Goal: Task Accomplishment & Management: Manage account settings

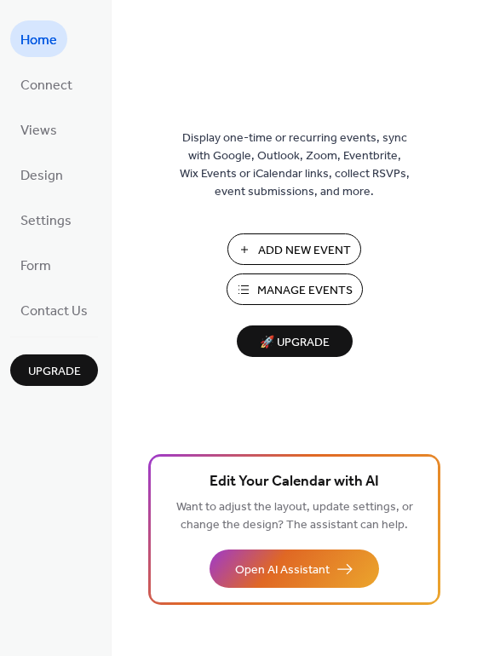
click at [306, 288] on span "Manage Events" at bounding box center [304, 291] width 95 height 18
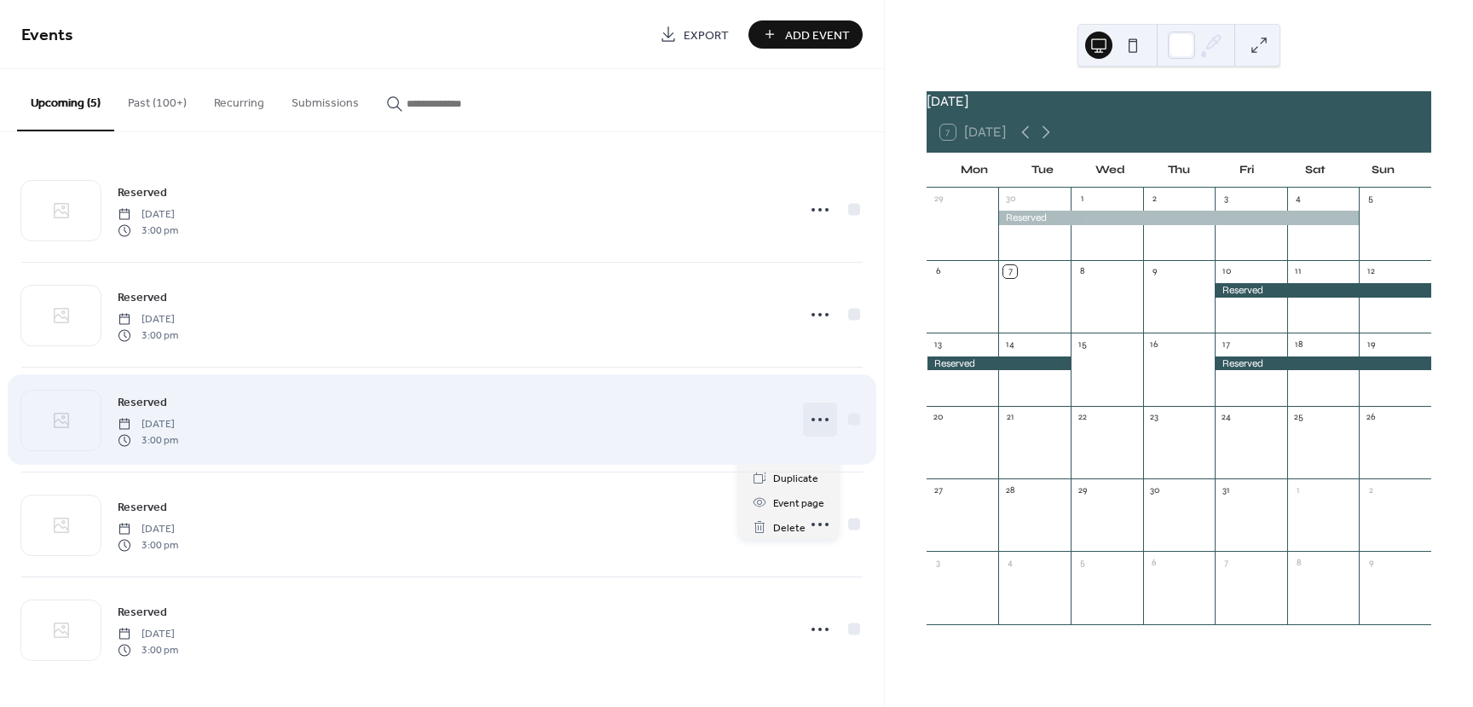
click at [815, 415] on icon at bounding box center [819, 419] width 27 height 27
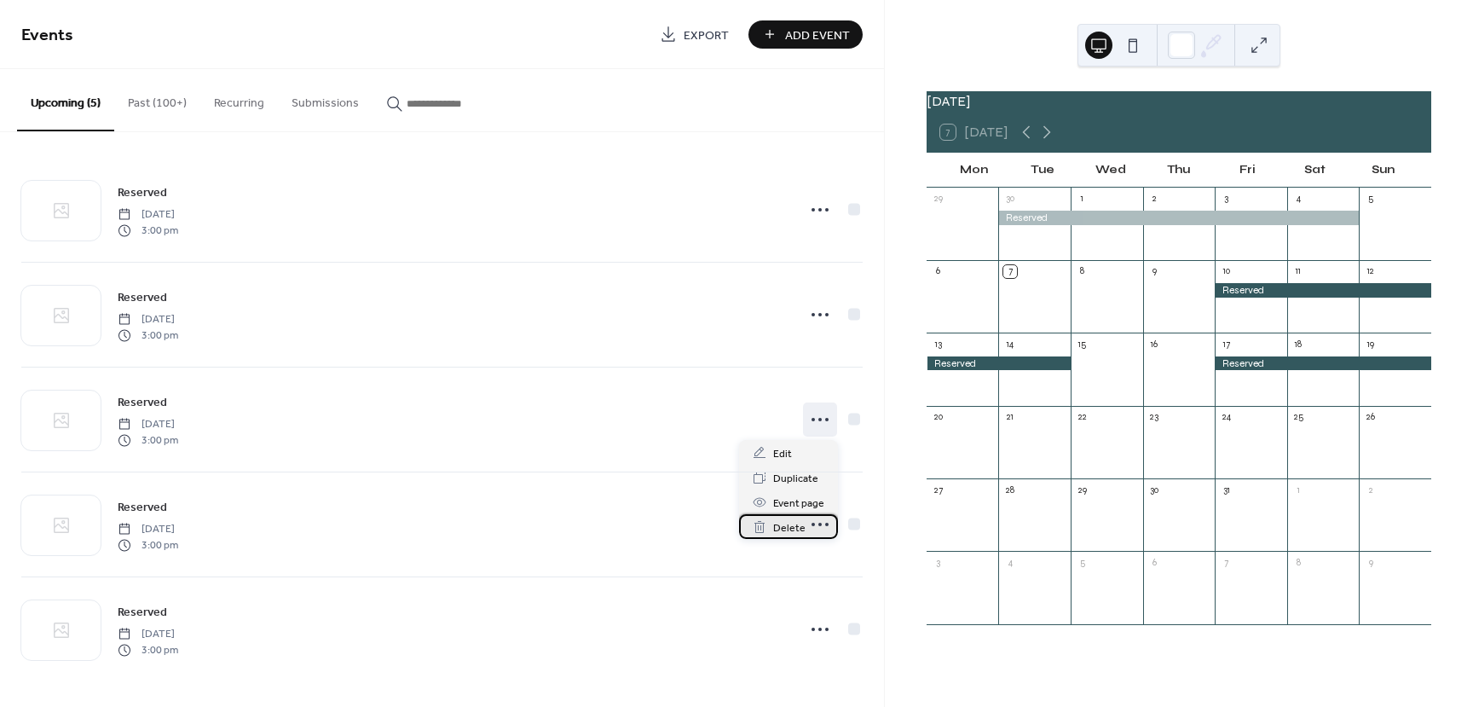
click at [794, 526] on span "Delete" at bounding box center [789, 528] width 32 height 18
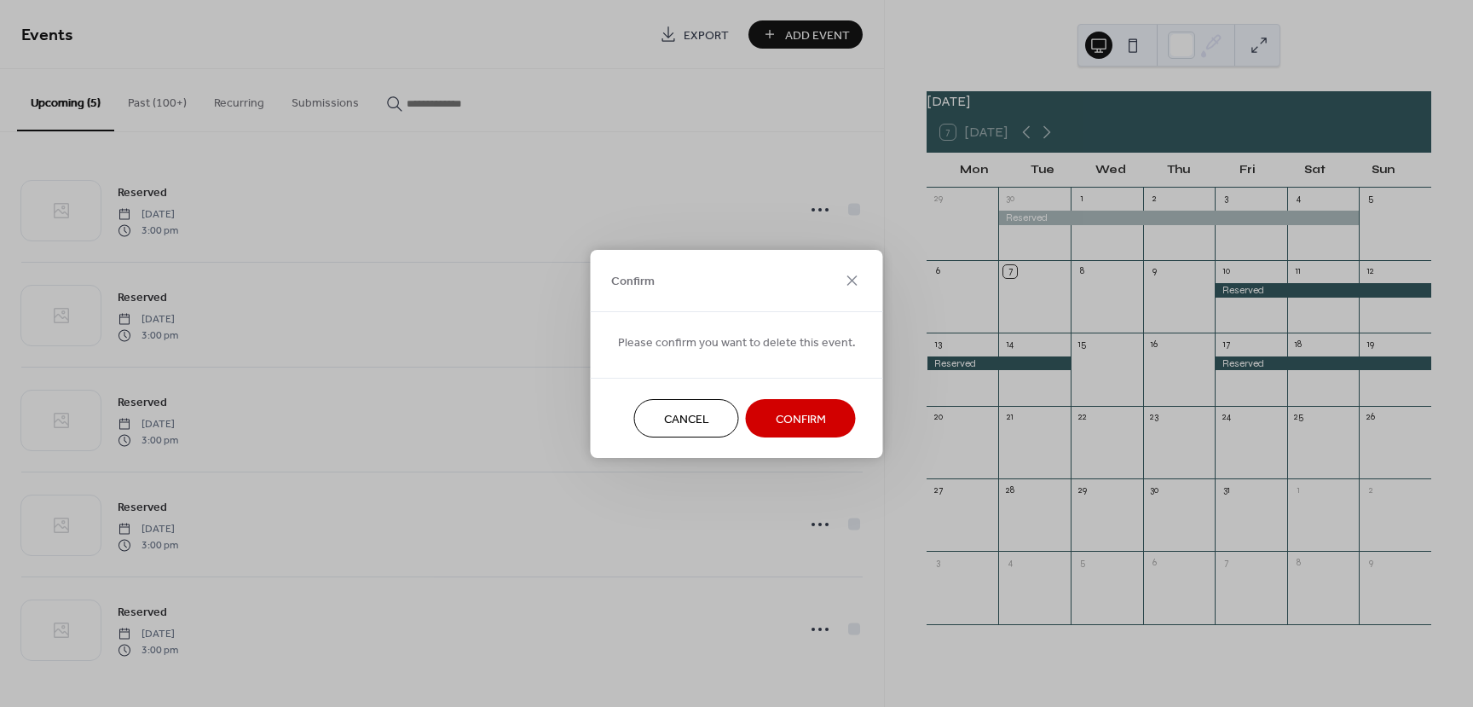
click at [801, 421] on span "Confirm" at bounding box center [801, 419] width 50 height 18
